Goal: Check status: Check status

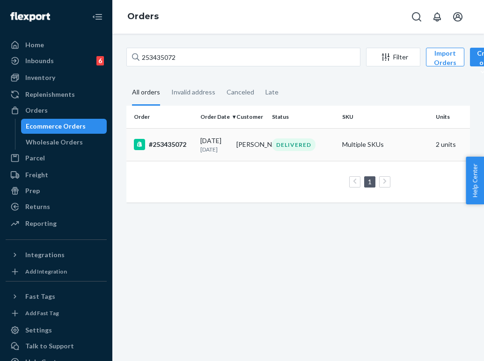
type input "253435072"
click at [277, 142] on div "DELIVERED" at bounding box center [294, 144] width 44 height 13
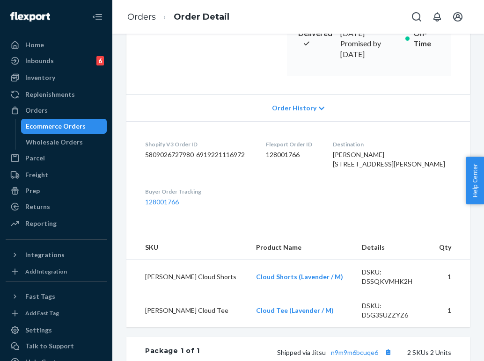
scroll to position [176, 0]
click at [54, 205] on div "Returns" at bounding box center [56, 206] width 99 height 13
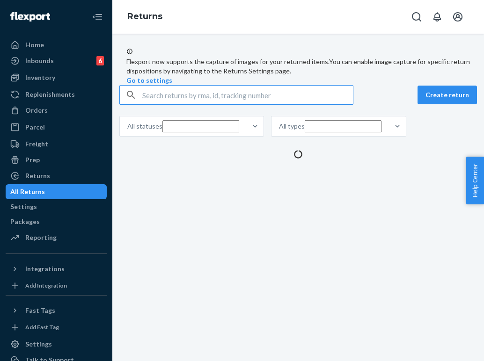
click at [192, 104] on input "text" at bounding box center [247, 95] width 210 height 19
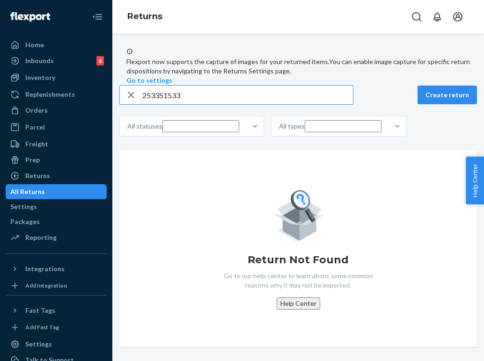
click at [218, 104] on input "253351533" at bounding box center [247, 95] width 210 height 19
paste input "9434636106023300936602"
click at [185, 104] on input "9434636106023300936602" at bounding box center [247, 95] width 210 height 19
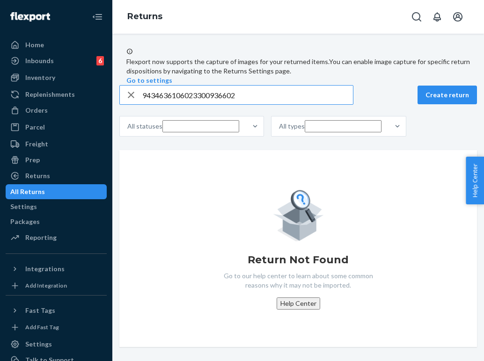
click at [185, 104] on input "9434636106023300936602" at bounding box center [247, 95] width 210 height 19
paste input "1117260"
click at [150, 104] on input "9434636106023301117260" at bounding box center [247, 95] width 210 height 19
click at [201, 104] on input "9434636106023301117260" at bounding box center [247, 95] width 210 height 19
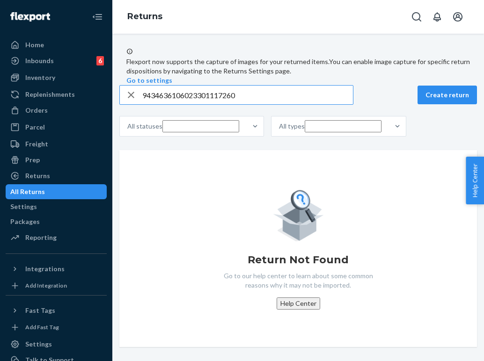
click at [201, 104] on input "9434636106023301117260" at bounding box center [247, 95] width 210 height 19
paste input "[EMAIL_ADDRESS][PERSON_NAME][DOMAIN_NAME]"
click at [164, 104] on input "[EMAIL_ADDRESS][PERSON_NAME][DOMAIN_NAME]" at bounding box center [247, 95] width 210 height 19
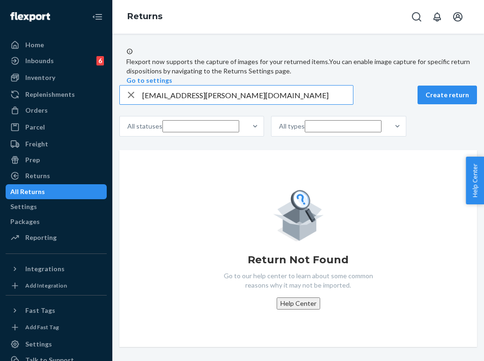
paste input "9434636106023301117260"
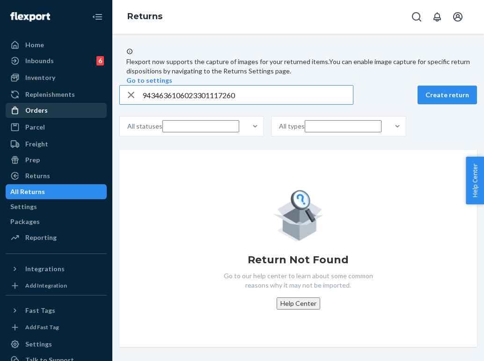
type input "9434636106023301117260"
click at [85, 117] on link "Orders" at bounding box center [56, 110] width 101 height 15
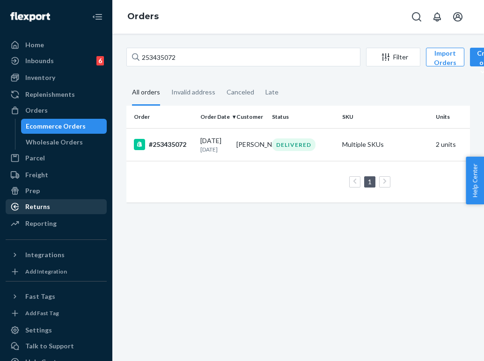
click at [63, 203] on div "Returns" at bounding box center [56, 206] width 99 height 13
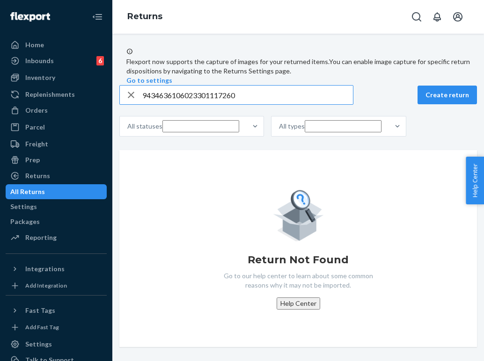
click at [134, 98] on icon "button" at bounding box center [131, 95] width 7 height 7
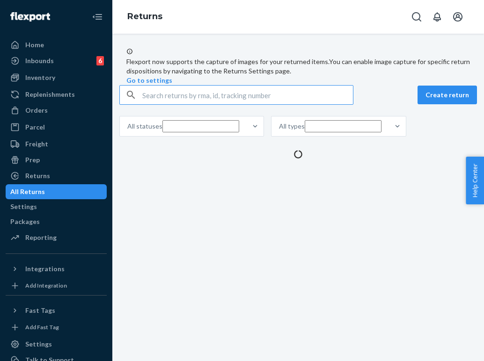
click at [183, 104] on input "text" at bounding box center [247, 95] width 210 height 19
paste input "9434636106023301117260"
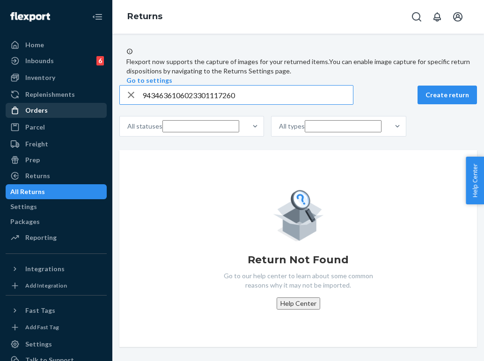
type input "9434636106023301117260"
click at [58, 110] on div "Orders" at bounding box center [56, 110] width 99 height 13
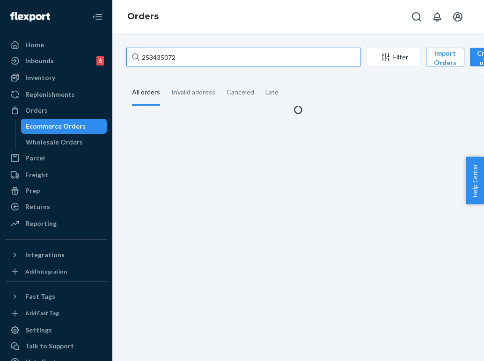
click at [193, 60] on input "253435072" at bounding box center [243, 57] width 234 height 19
paste input "461301"
type input "254613012"
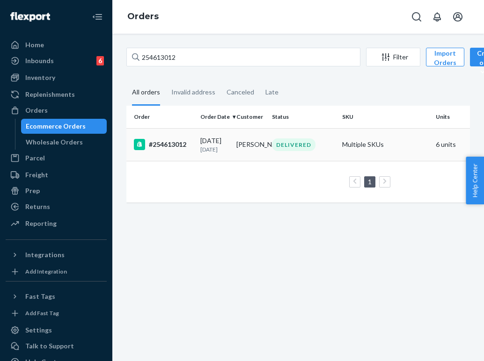
click at [284, 149] on div "DELIVERED" at bounding box center [294, 144] width 44 height 13
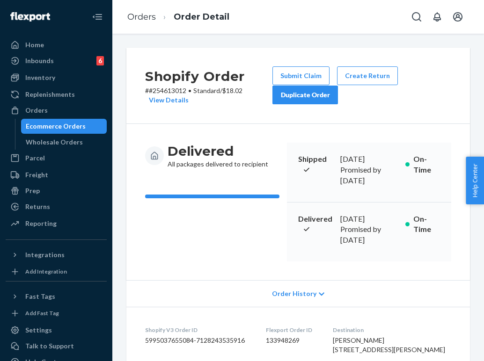
drag, startPoint x: 376, startPoint y: 342, endPoint x: 353, endPoint y: 328, distance: 27.1
click at [353, 328] on dl "Shopify V3 Order ID 5995037655084-7128243535916 Flexport Order ID 133948269 Des…" at bounding box center [297, 359] width 343 height 104
copy span "[STREET_ADDRESS][PERSON_NAME]"
click at [71, 112] on div "Orders" at bounding box center [56, 110] width 99 height 13
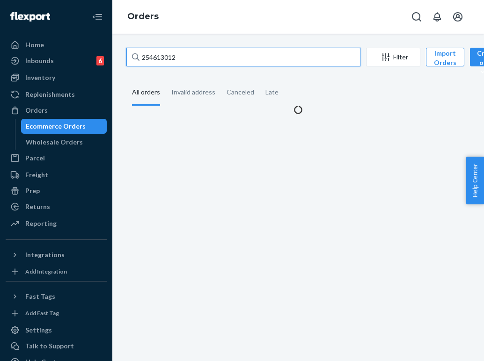
click at [193, 61] on input "254613012" at bounding box center [243, 57] width 234 height 19
paste input "3716756"
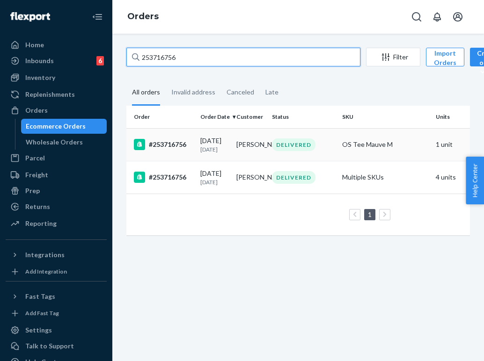
type input "253716756"
click at [316, 158] on td "DELIVERED" at bounding box center [303, 144] width 70 height 33
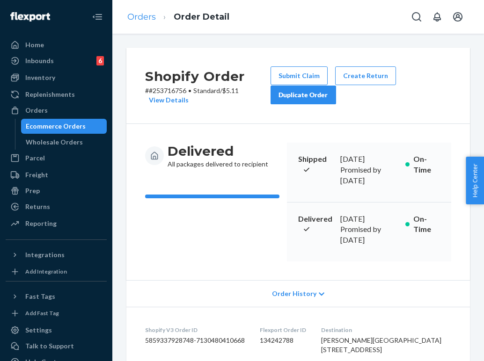
click at [152, 20] on link "Orders" at bounding box center [141, 17] width 29 height 10
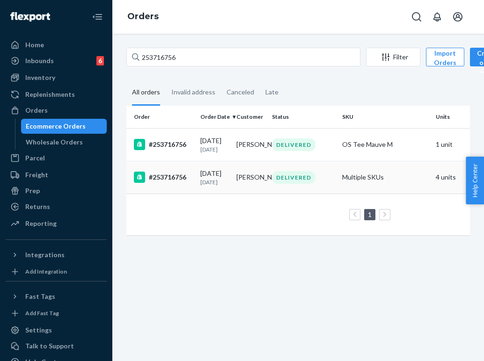
click at [225, 186] on p "[DATE]" at bounding box center [214, 182] width 29 height 8
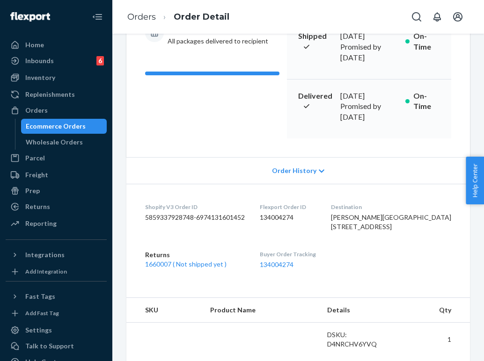
scroll to position [146, 0]
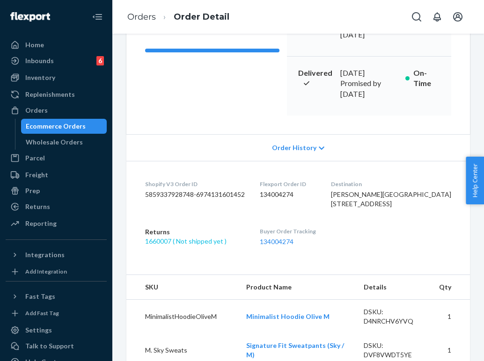
click at [200, 239] on link "1660007 ( Not shipped yet )" at bounding box center [185, 241] width 81 height 8
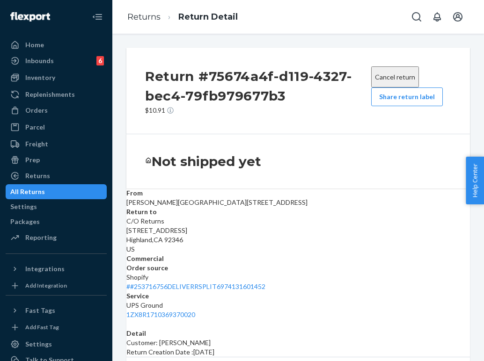
click at [406, 110] on div "Cancel return Share return label" at bounding box center [410, 90] width 87 height 49
click at [406, 105] on button "Share return label" at bounding box center [407, 96] width 72 height 19
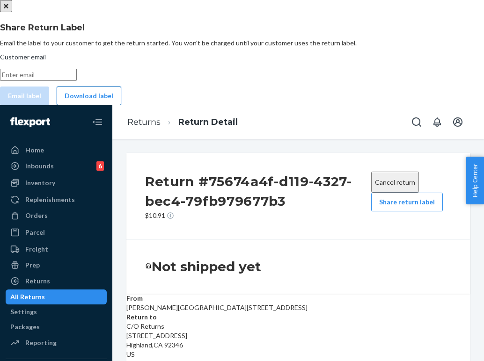
click at [121, 105] on button "Download label" at bounding box center [89, 96] width 65 height 19
